Goal: Task Accomplishment & Management: Use online tool/utility

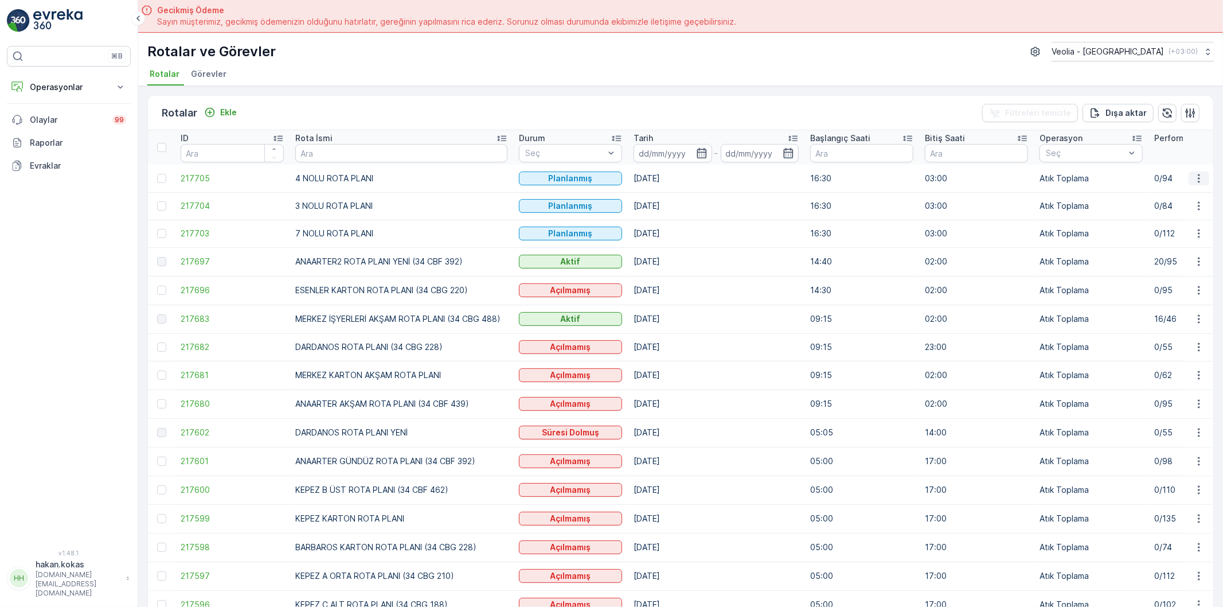
click at [1198, 178] on icon "button" at bounding box center [1199, 178] width 2 height 9
click at [1161, 245] on span "Atanan Kişiyi Değiştir" at bounding box center [1167, 242] width 80 height 11
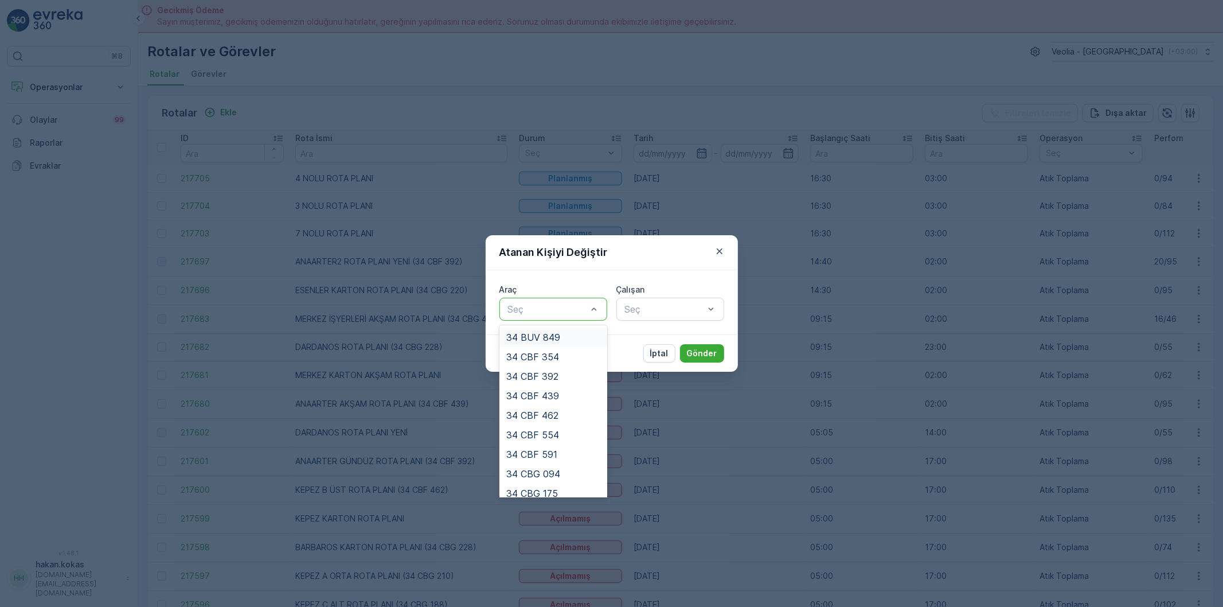
click at [584, 306] on div at bounding box center [547, 309] width 81 height 10
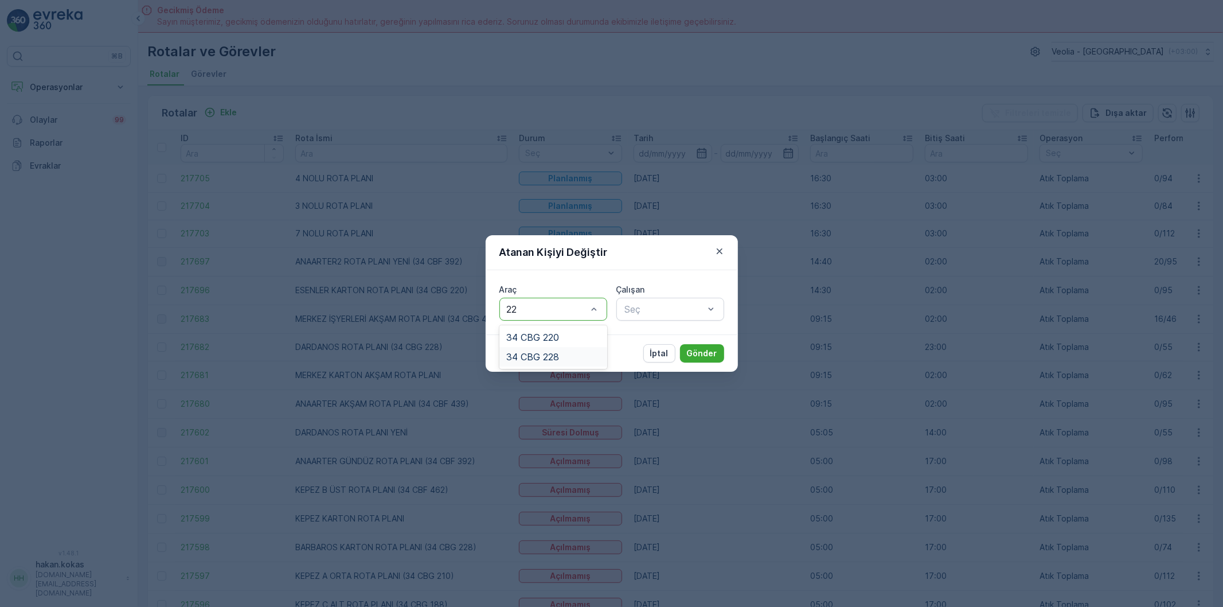
type input "2"
type input "554"
click at [557, 337] on span "34 CBF 554" at bounding box center [532, 337] width 53 height 10
click at [696, 312] on div at bounding box center [664, 309] width 81 height 10
type input "AYD"
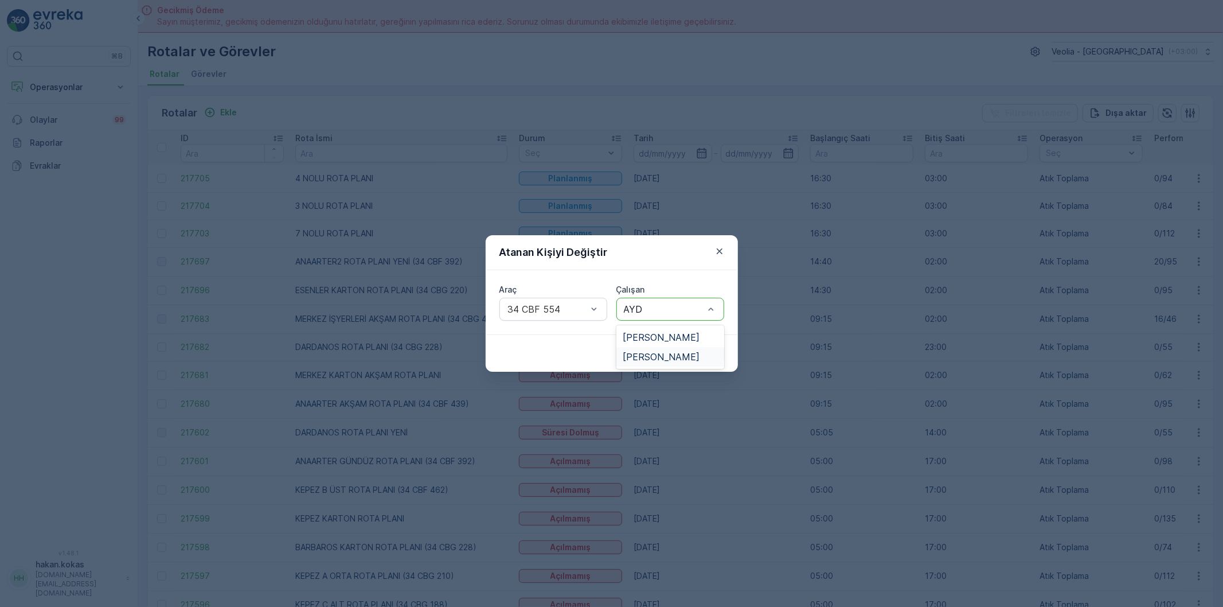
click at [674, 363] on div "[PERSON_NAME]" at bounding box center [671, 357] width 108 height 20
click at [704, 358] on p "Gönder" at bounding box center [702, 353] width 30 height 11
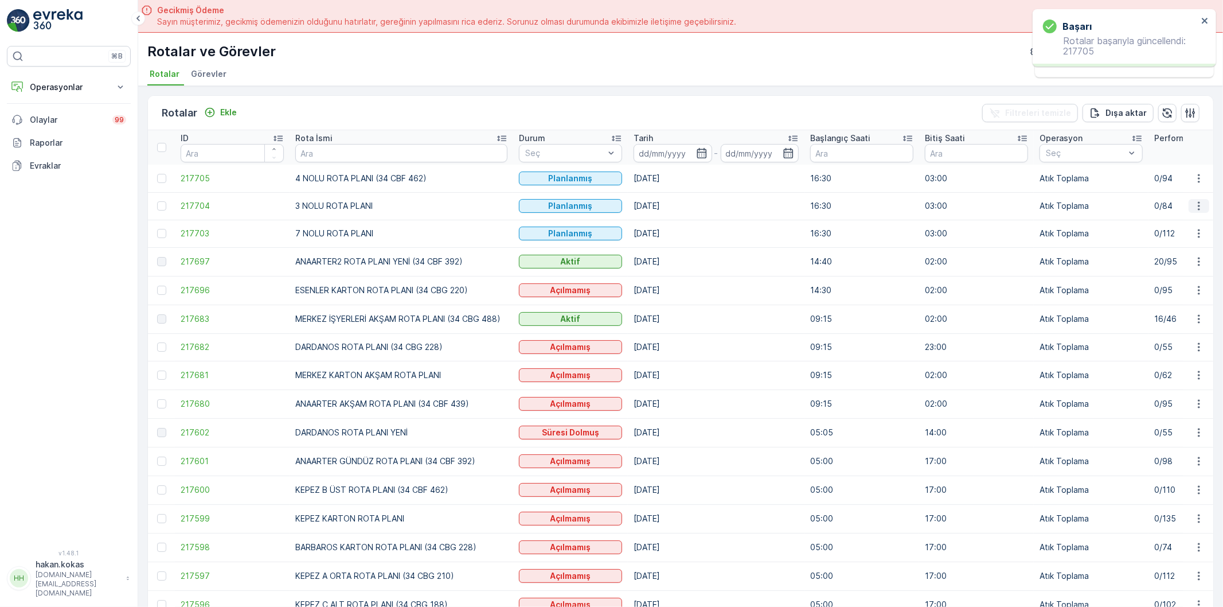
click at [1194, 208] on icon "button" at bounding box center [1199, 205] width 11 height 11
click at [1155, 268] on span "Atanan Kişiyi Değiştir" at bounding box center [1167, 270] width 80 height 11
